Goal: Transaction & Acquisition: Purchase product/service

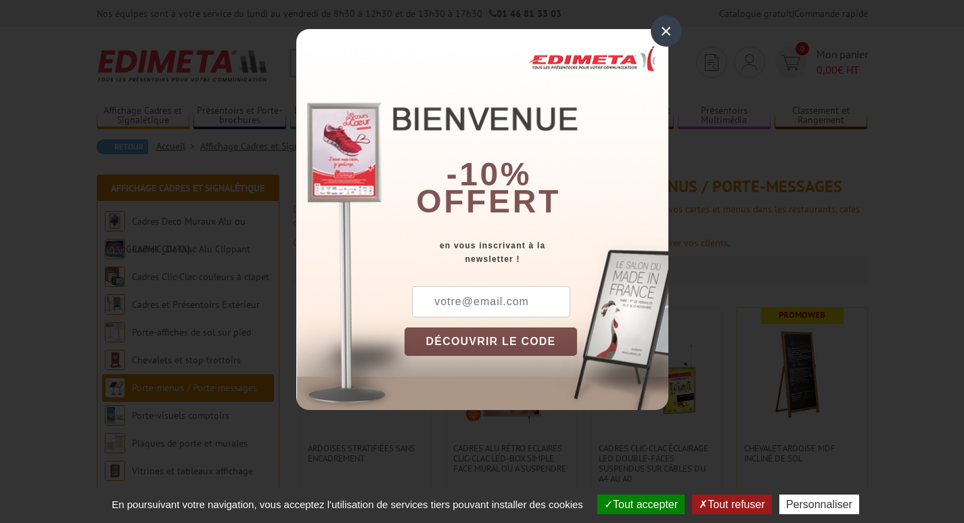
click at [662, 33] on div "×" at bounding box center [666, 31] width 31 height 31
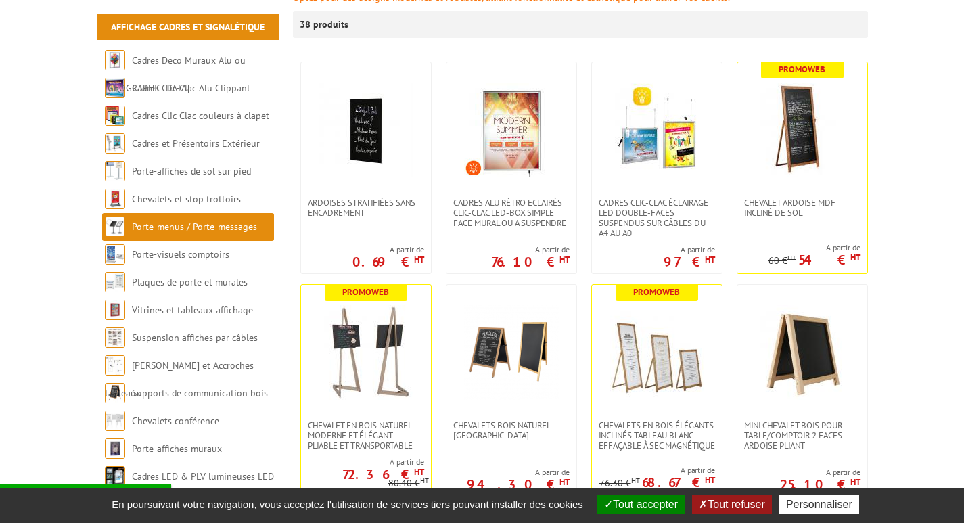
scroll to position [271, 0]
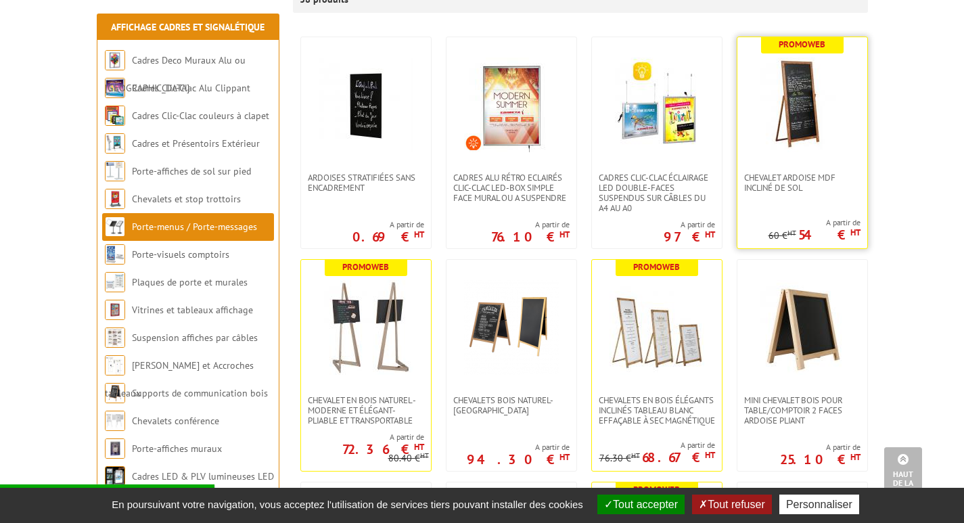
click at [803, 76] on img at bounding box center [802, 105] width 95 height 95
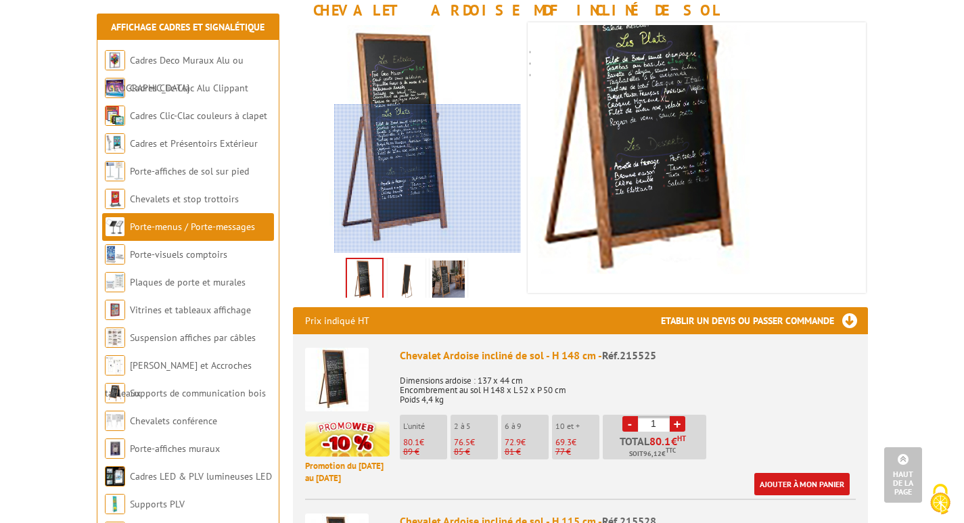
scroll to position [203, 0]
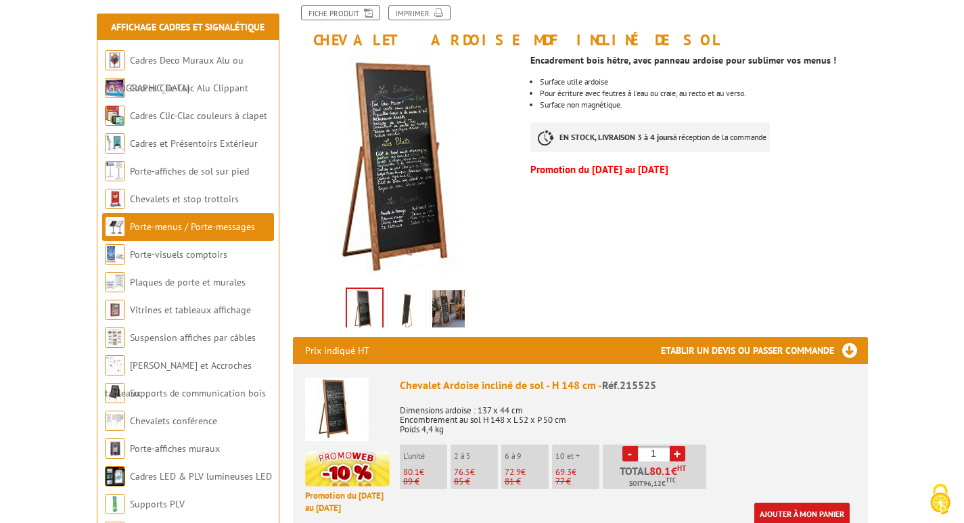
click at [447, 309] on img at bounding box center [448, 311] width 32 height 42
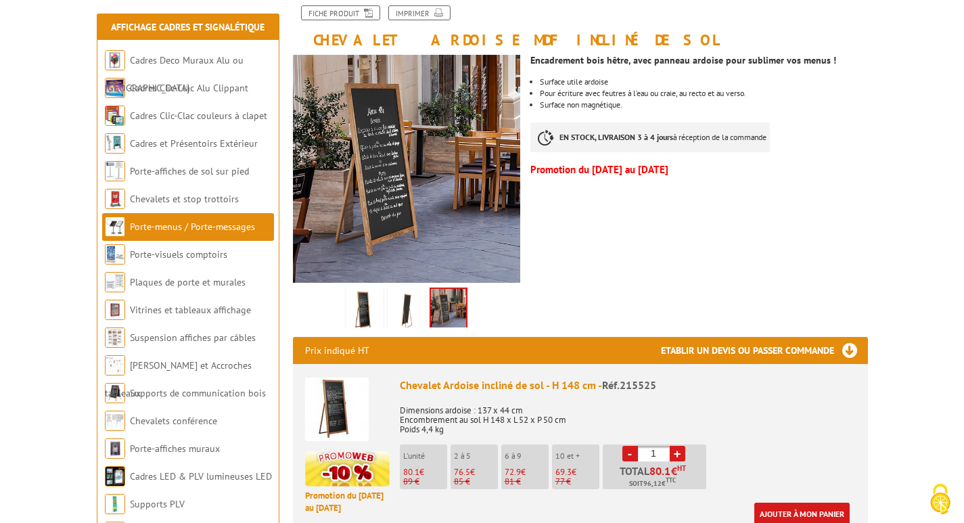
click at [409, 313] on img at bounding box center [406, 311] width 32 height 42
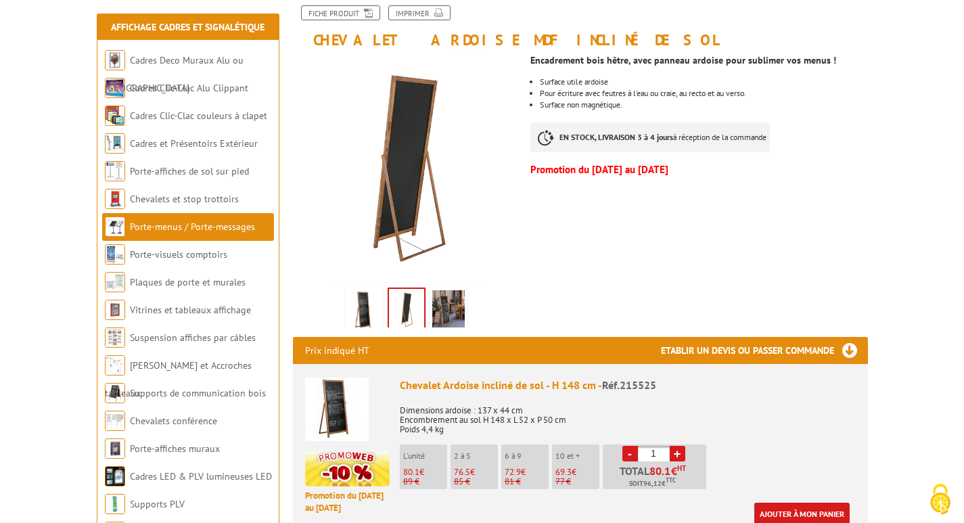
click at [362, 315] on img at bounding box center [364, 311] width 32 height 42
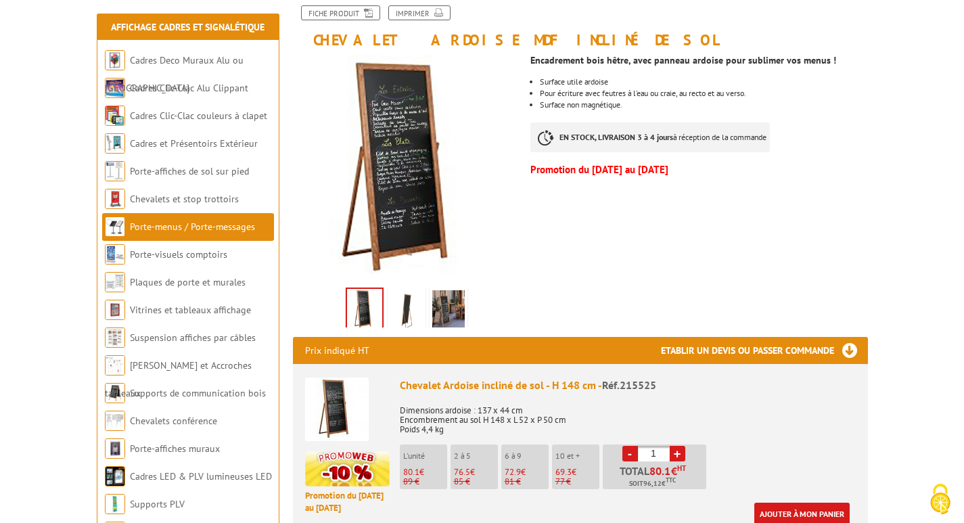
click at [344, 407] on img at bounding box center [337, 410] width 64 height 64
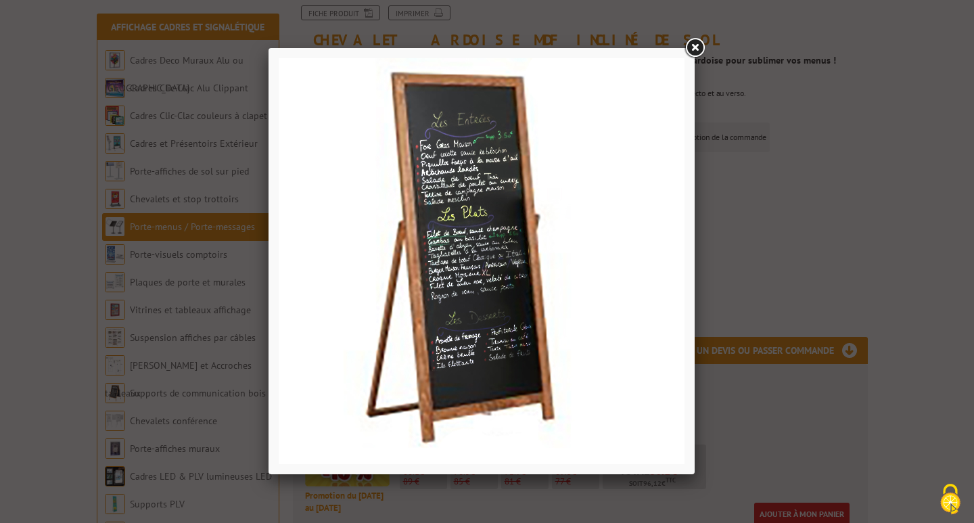
click at [697, 51] on link at bounding box center [695, 48] width 24 height 24
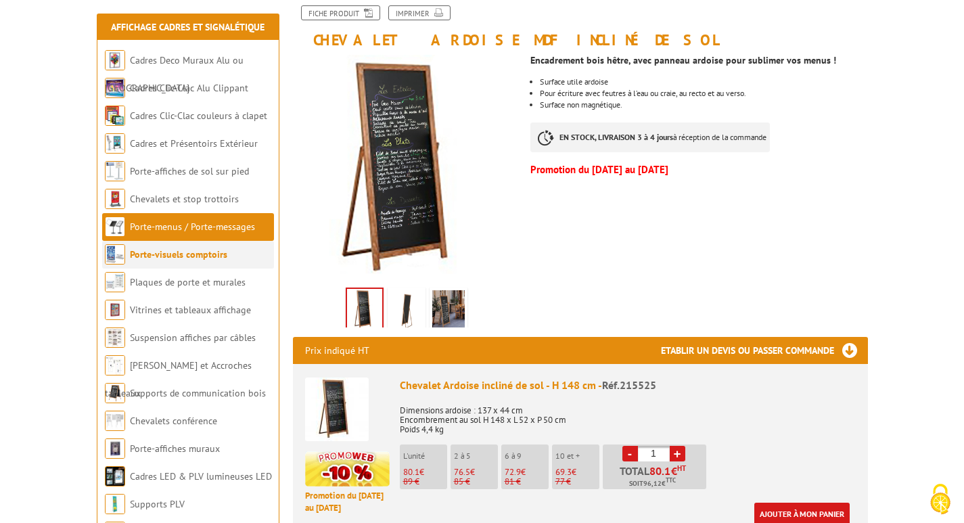
click at [176, 258] on link "Porte-visuels comptoirs" at bounding box center [178, 254] width 97 height 12
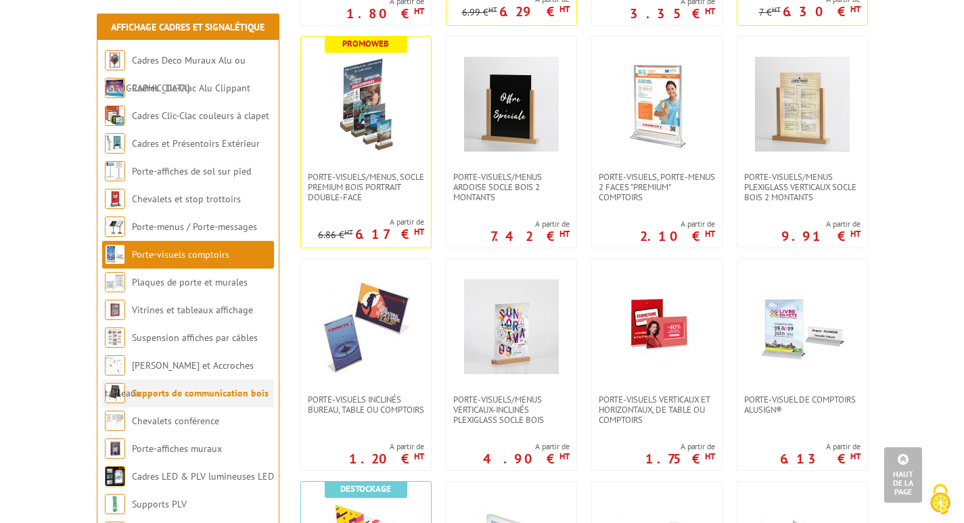
scroll to position [541, 0]
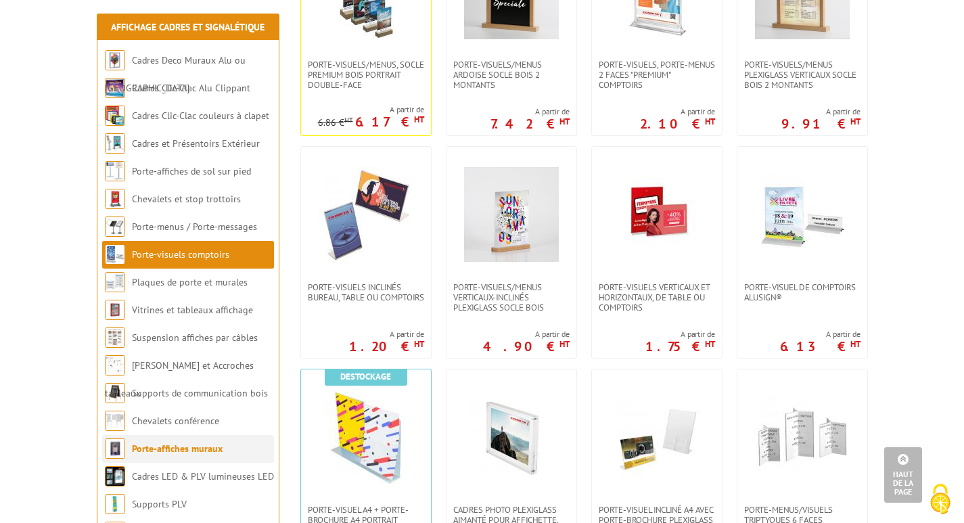
scroll to position [609, 0]
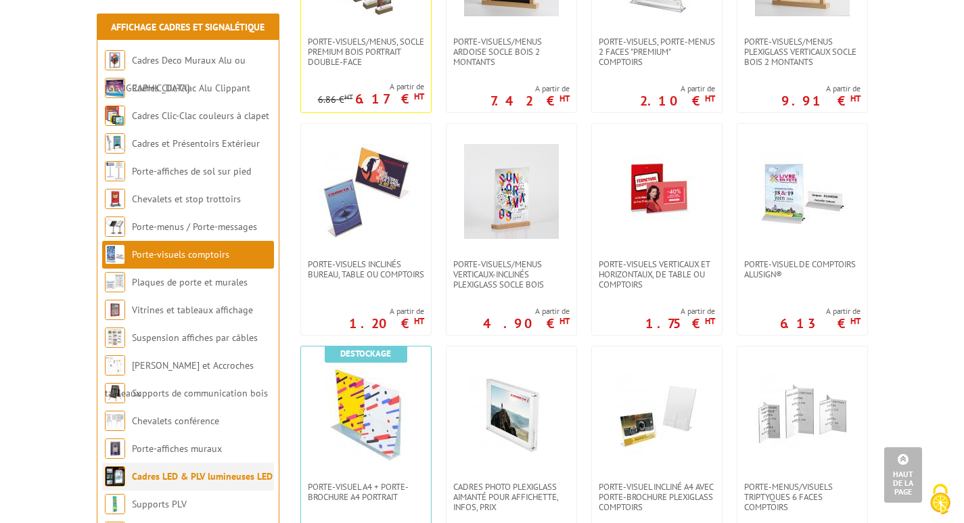
click at [139, 471] on link "Cadres LED & PLV lumineuses LED" at bounding box center [202, 476] width 141 height 12
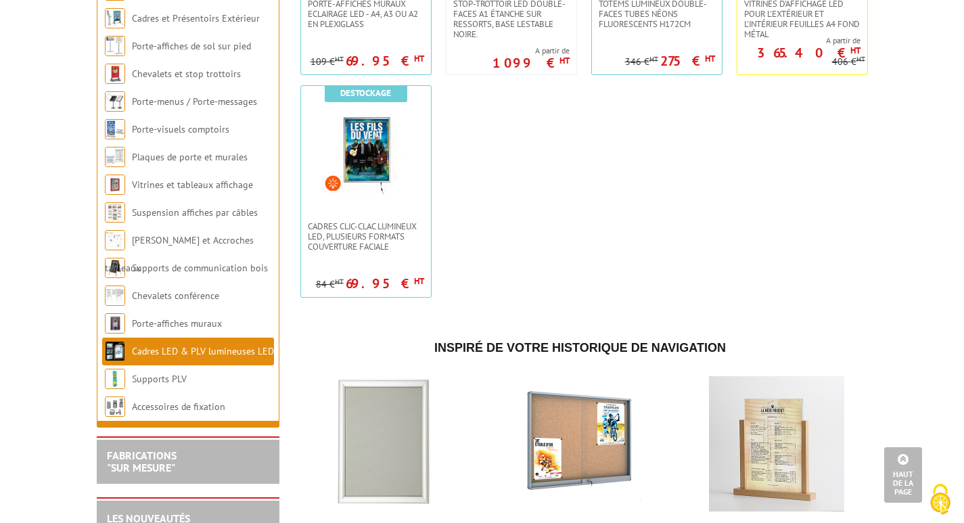
scroll to position [1150, 0]
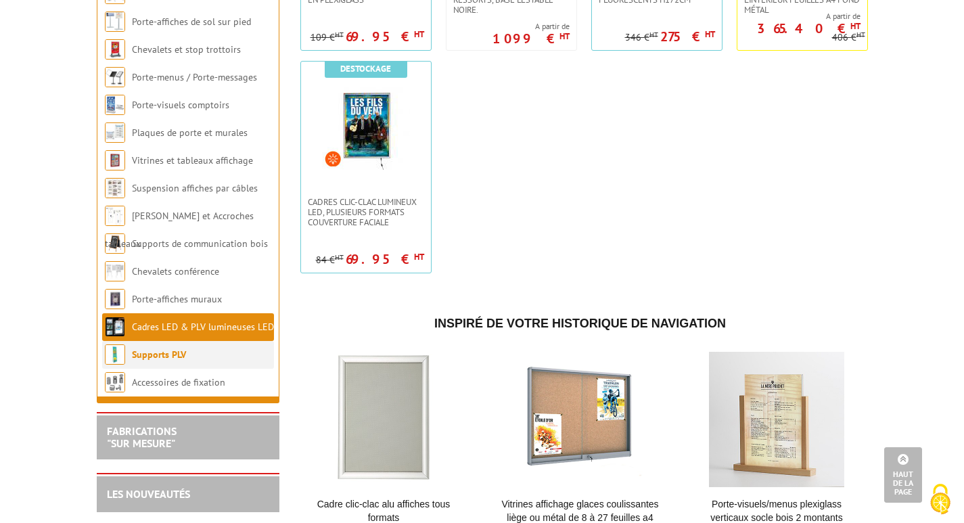
click at [131, 366] on li "Supports PLV" at bounding box center [188, 355] width 172 height 28
click at [116, 365] on img at bounding box center [115, 354] width 20 height 20
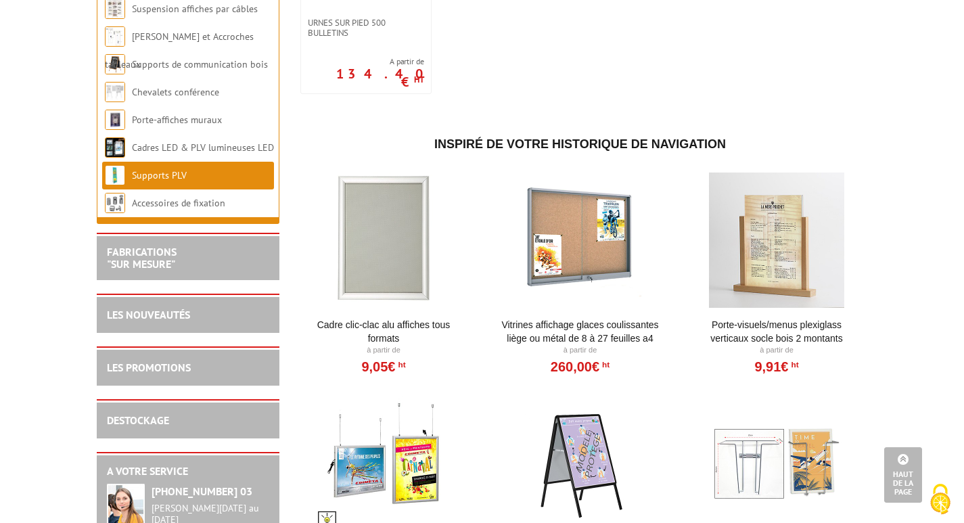
scroll to position [3978, 0]
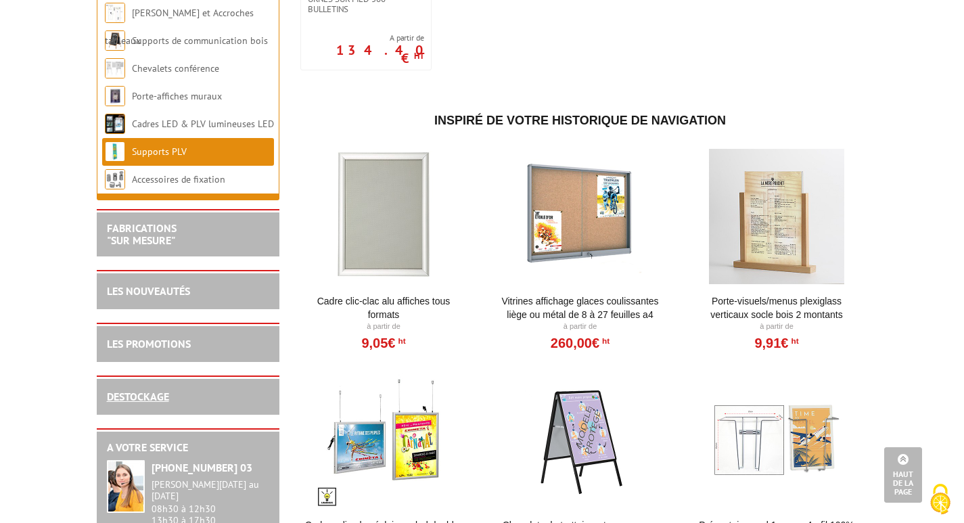
click at [144, 403] on link "DESTOCKAGE" at bounding box center [138, 397] width 62 height 14
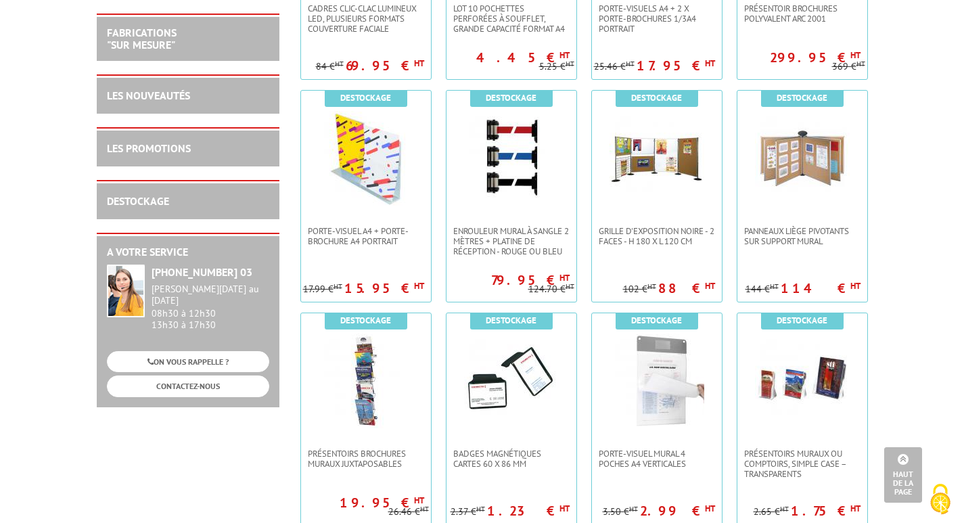
scroll to position [1895, 0]
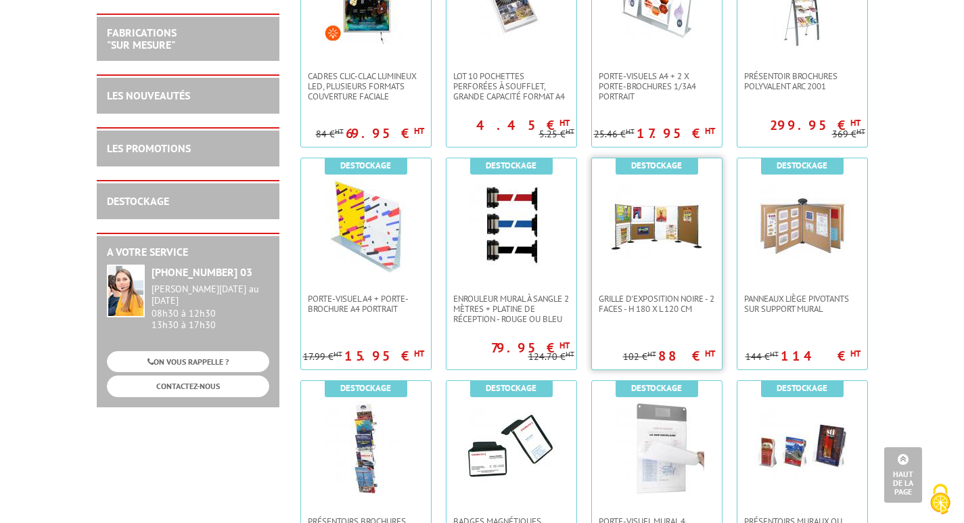
click at [675, 213] on img at bounding box center [657, 226] width 95 height 95
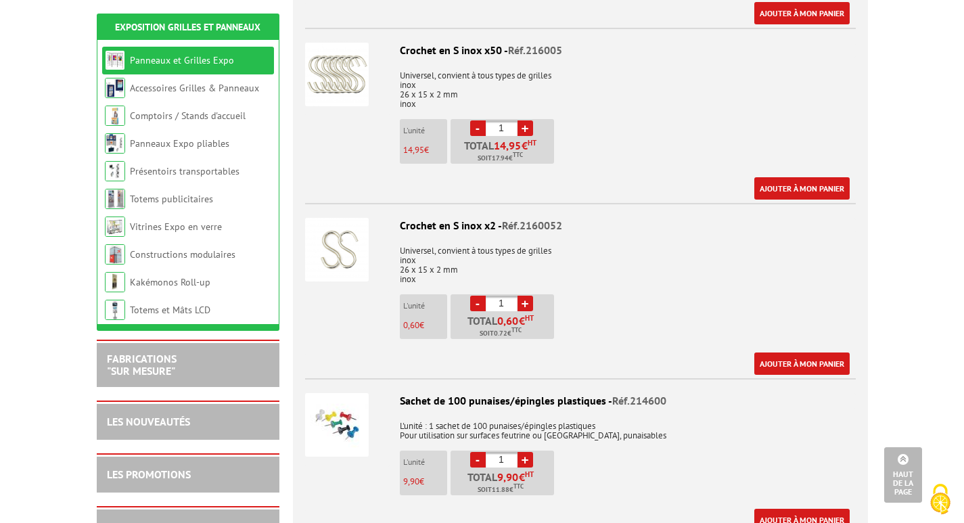
scroll to position [1421, 0]
